Goal: Find specific page/section: Find specific page/section

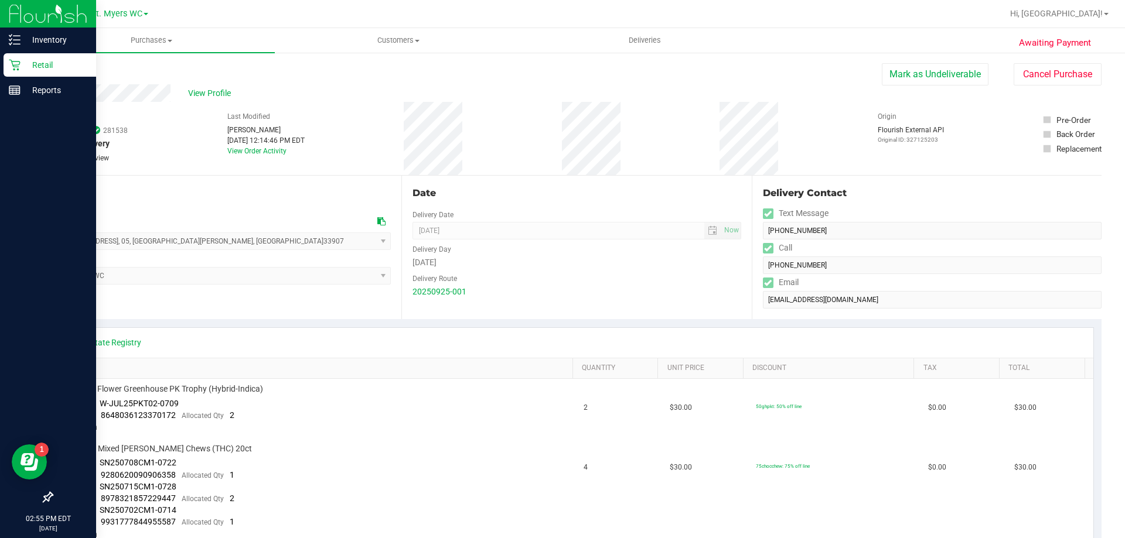
scroll to position [176, 0]
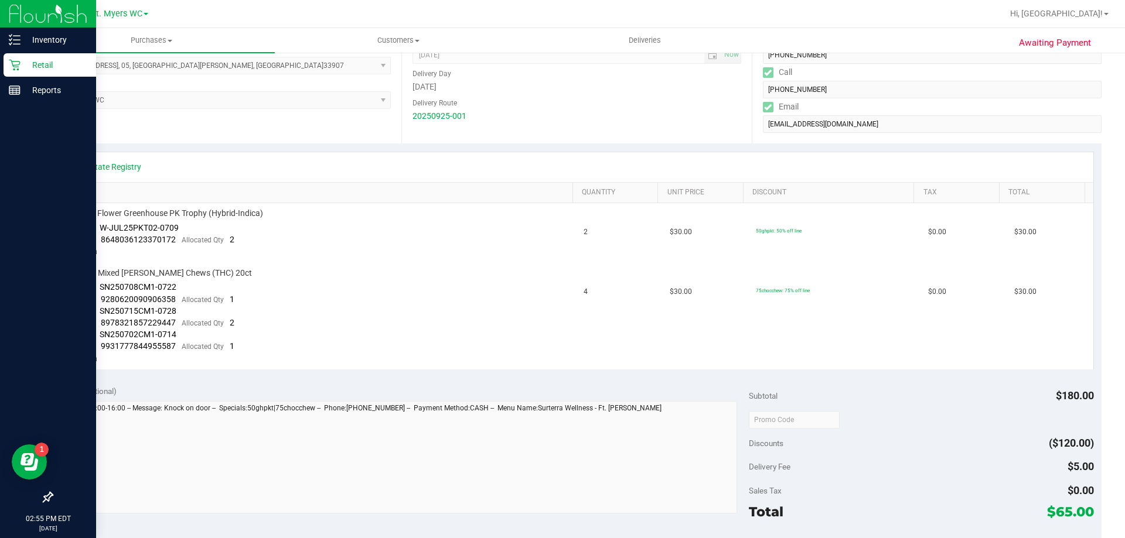
click at [47, 71] on p "Retail" at bounding box center [56, 65] width 70 height 14
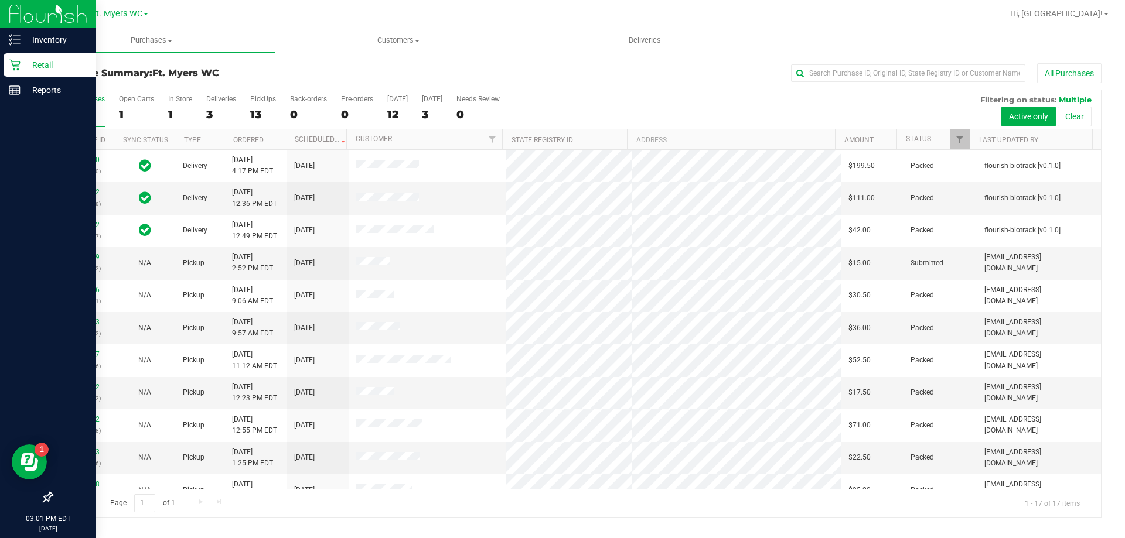
click at [40, 75] on div "Retail" at bounding box center [50, 64] width 93 height 23
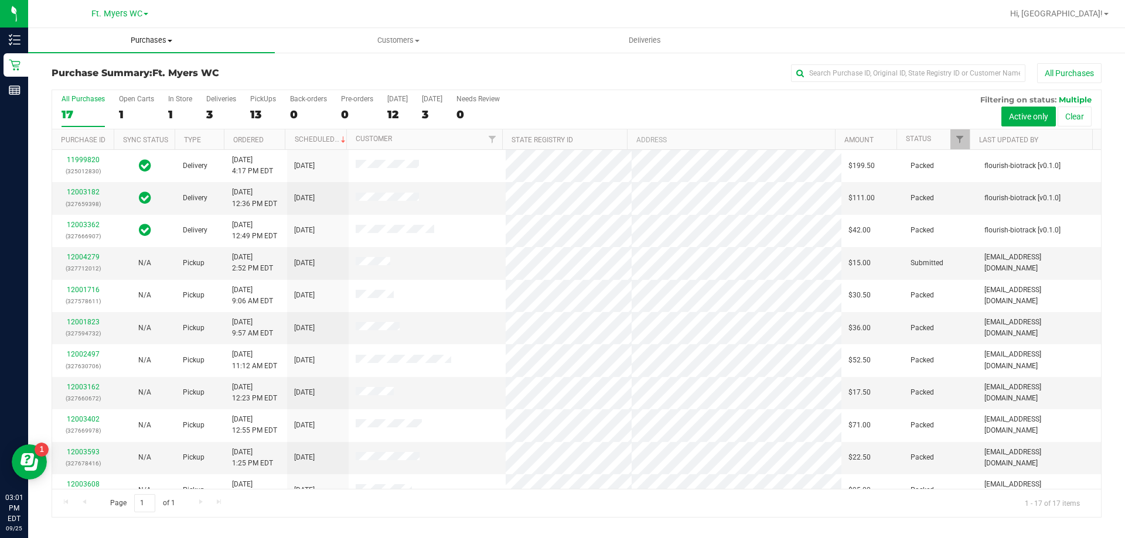
click at [141, 43] on span "Purchases" at bounding box center [151, 40] width 247 height 11
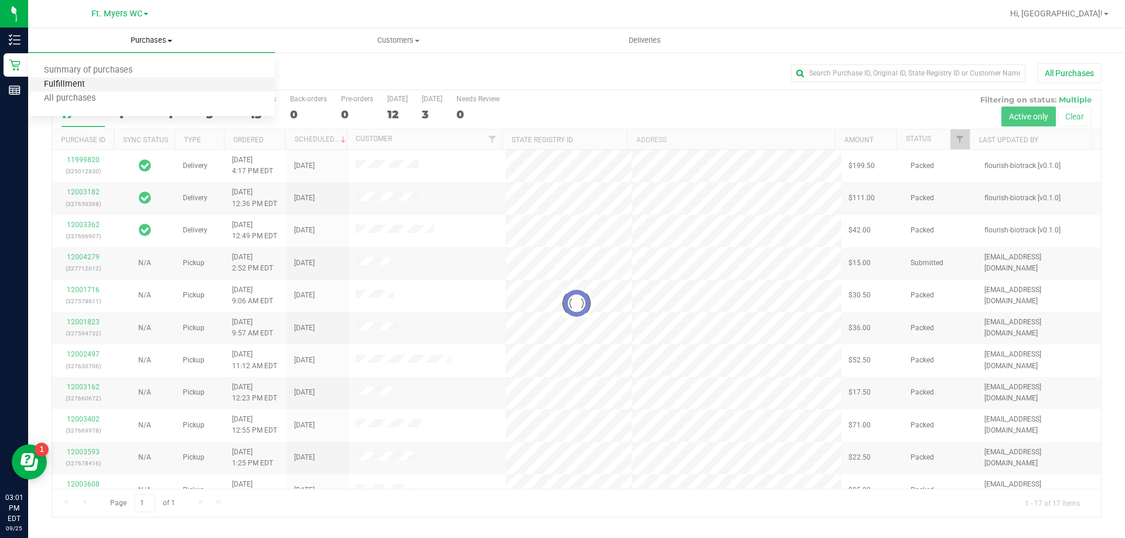
click at [97, 80] on span "Fulfillment" at bounding box center [64, 85] width 73 height 10
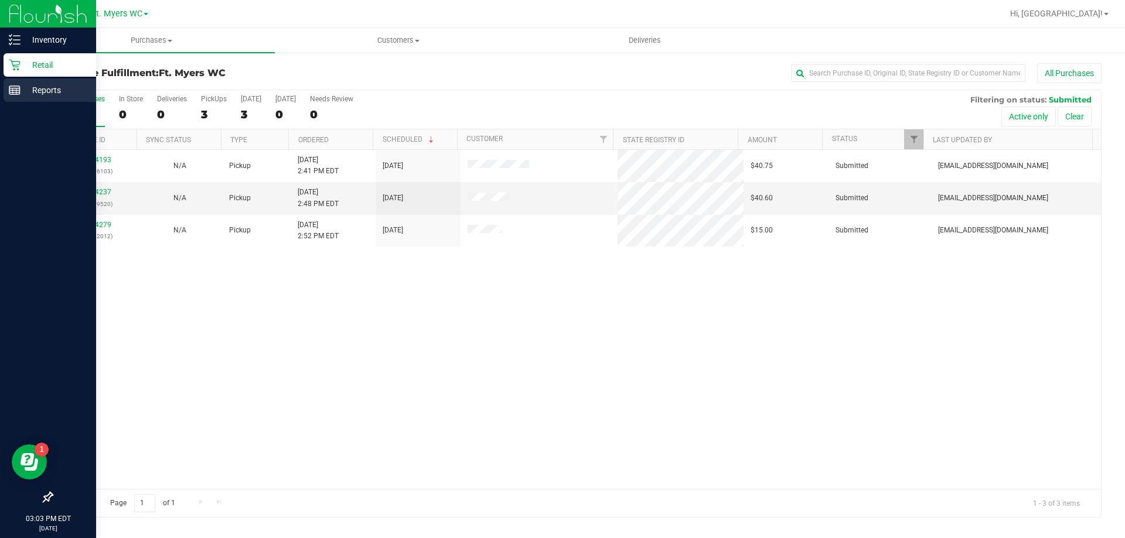
click at [14, 96] on div "Reports" at bounding box center [50, 89] width 93 height 23
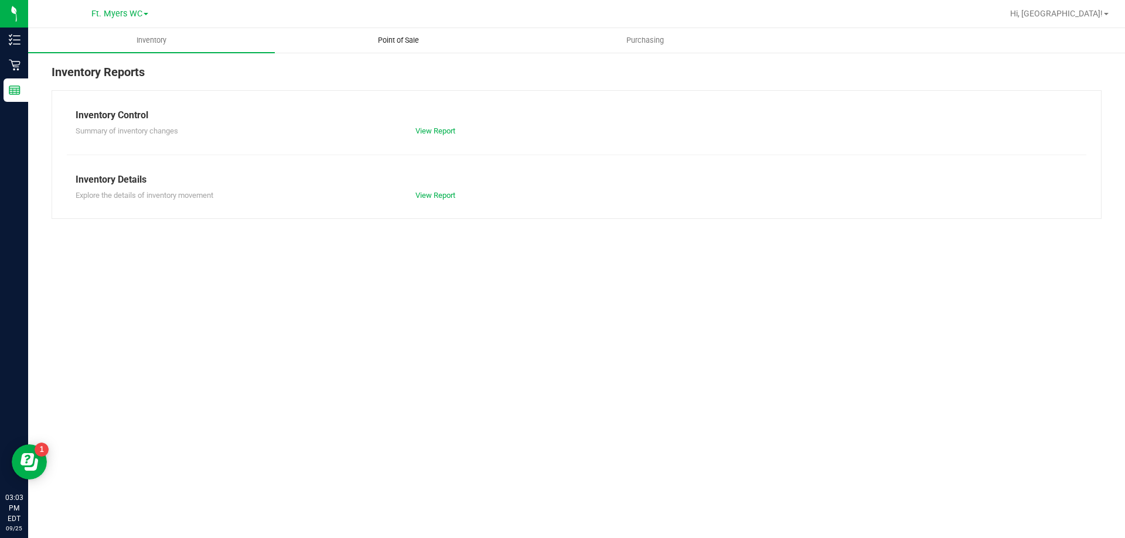
click at [395, 47] on uib-tab-heading "Point of Sale" at bounding box center [397, 40] width 245 height 23
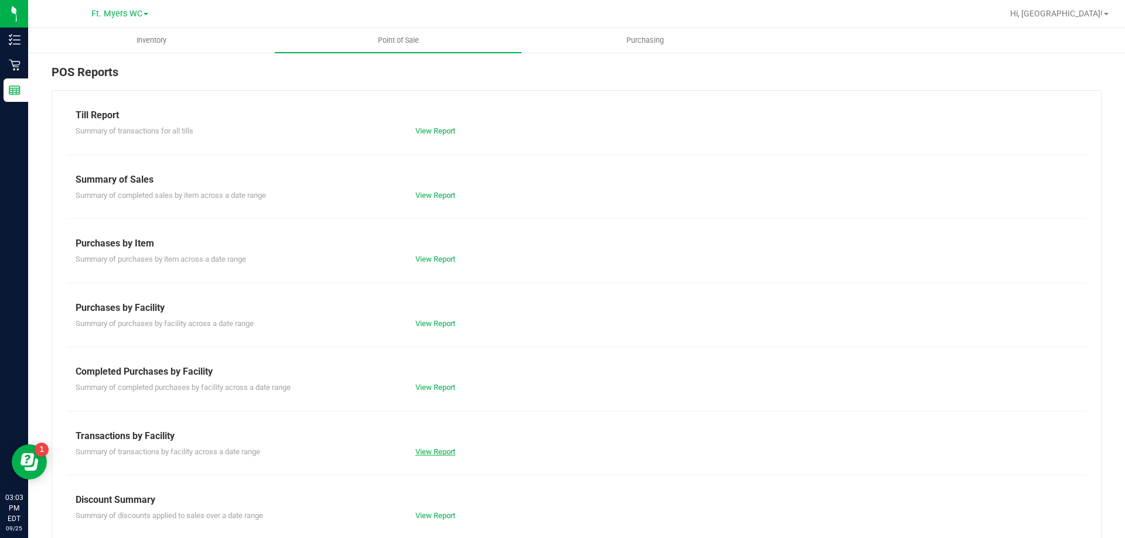
click at [434, 453] on link "View Report" at bounding box center [435, 452] width 40 height 9
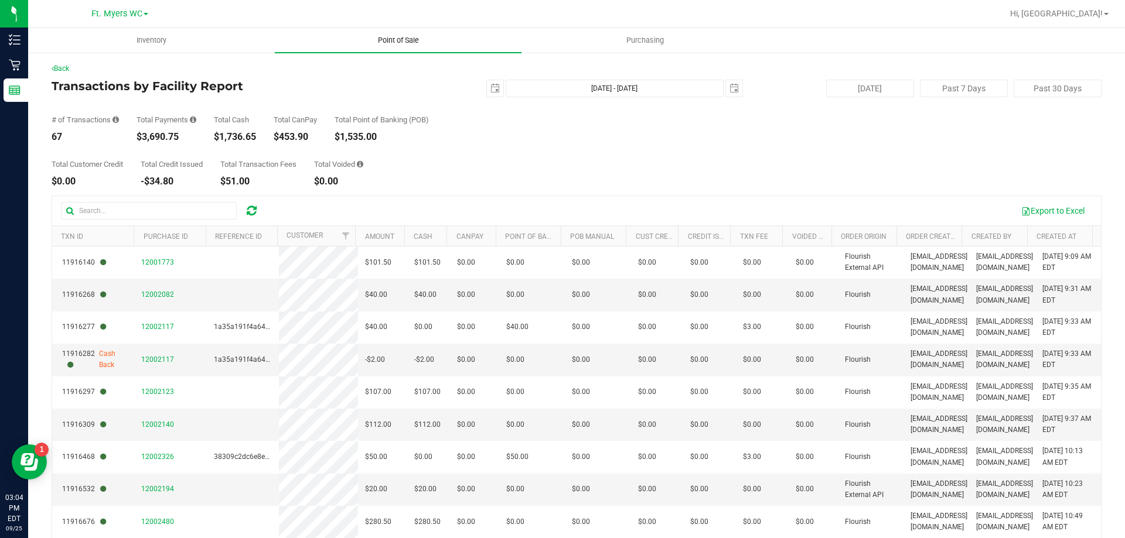
click at [351, 39] on uib-tab-heading "Point of Sale" at bounding box center [398, 40] width 247 height 25
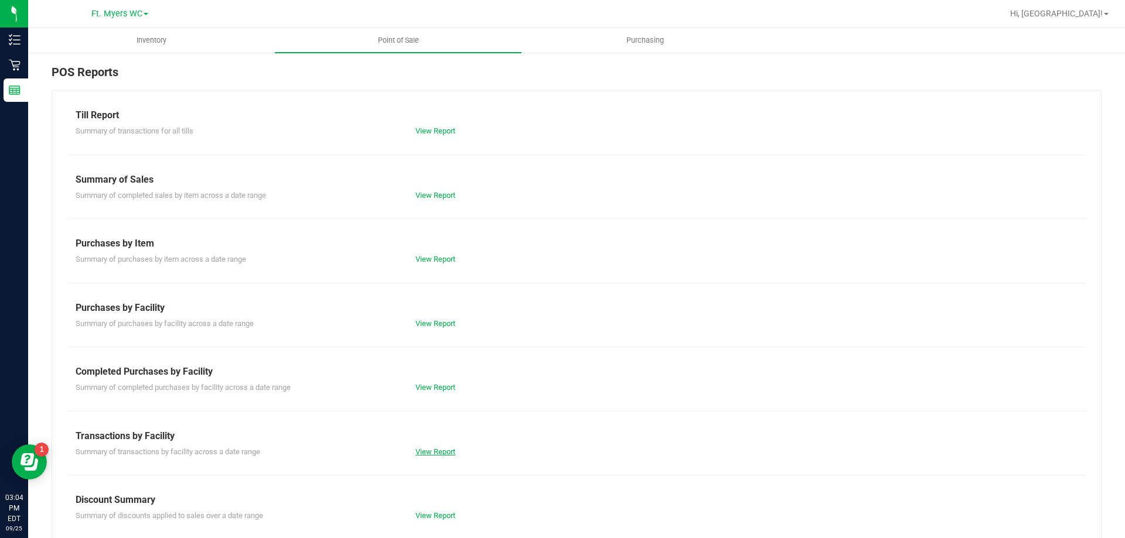
click at [437, 451] on link "View Report" at bounding box center [435, 452] width 40 height 9
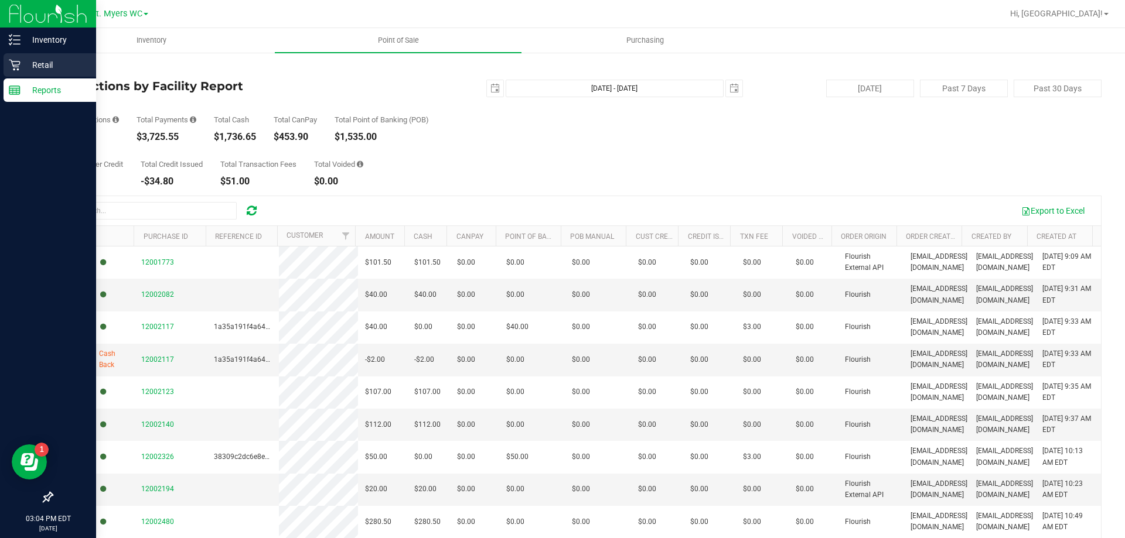
click at [24, 61] on p "Retail" at bounding box center [56, 65] width 70 height 14
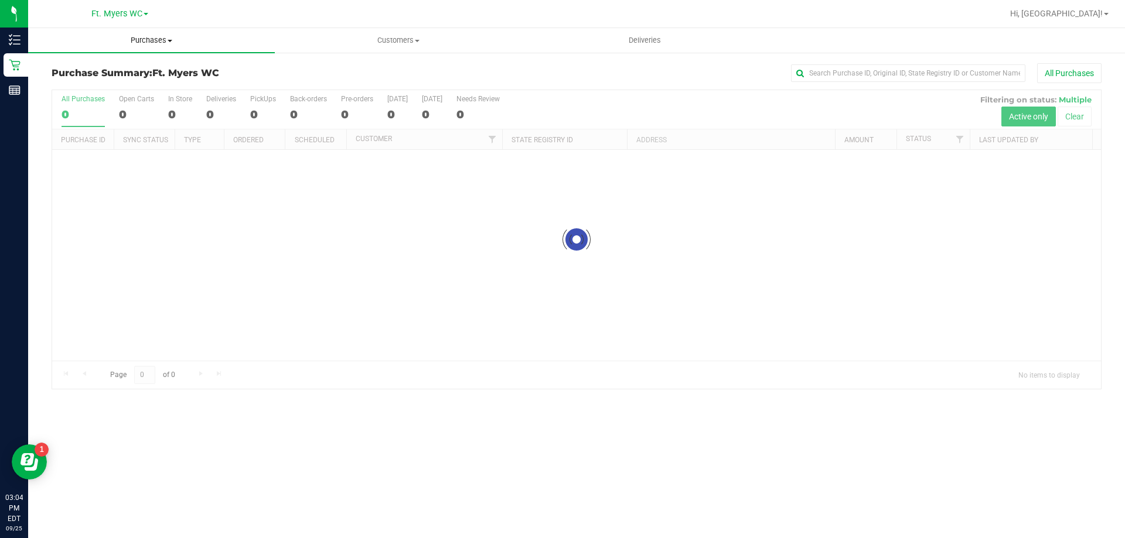
click at [197, 37] on span "Purchases" at bounding box center [151, 40] width 247 height 11
click at [147, 82] on li "Fulfillment" at bounding box center [151, 85] width 247 height 14
